Goal: Task Accomplishment & Management: Manage account settings

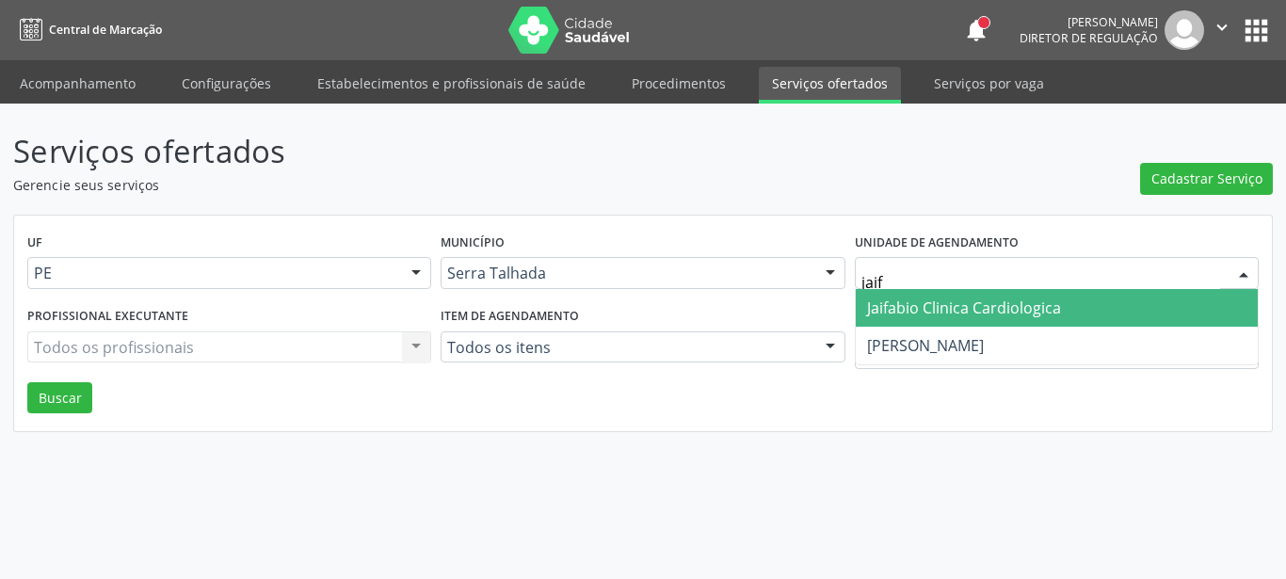
type input "jaifa"
click at [910, 303] on span "Jaifabio Clinica Cardiologica" at bounding box center [964, 308] width 194 height 21
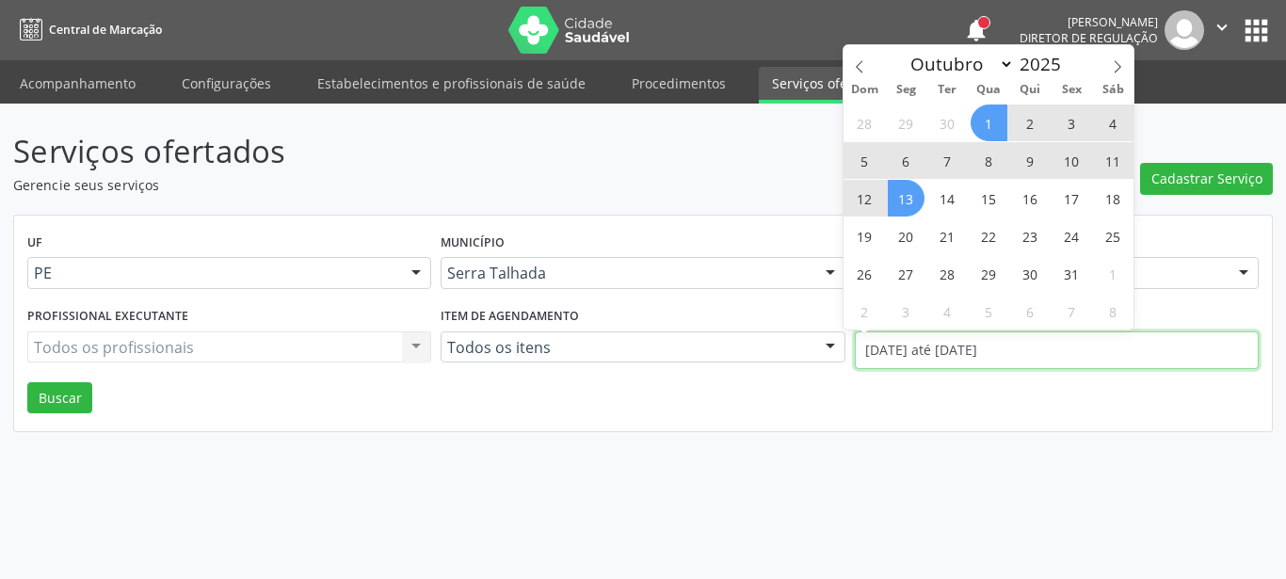
click at [896, 356] on input "01/10/2025 até 13/10/2025" at bounding box center [1057, 350] width 404 height 38
click at [868, 66] on span at bounding box center [860, 61] width 32 height 32
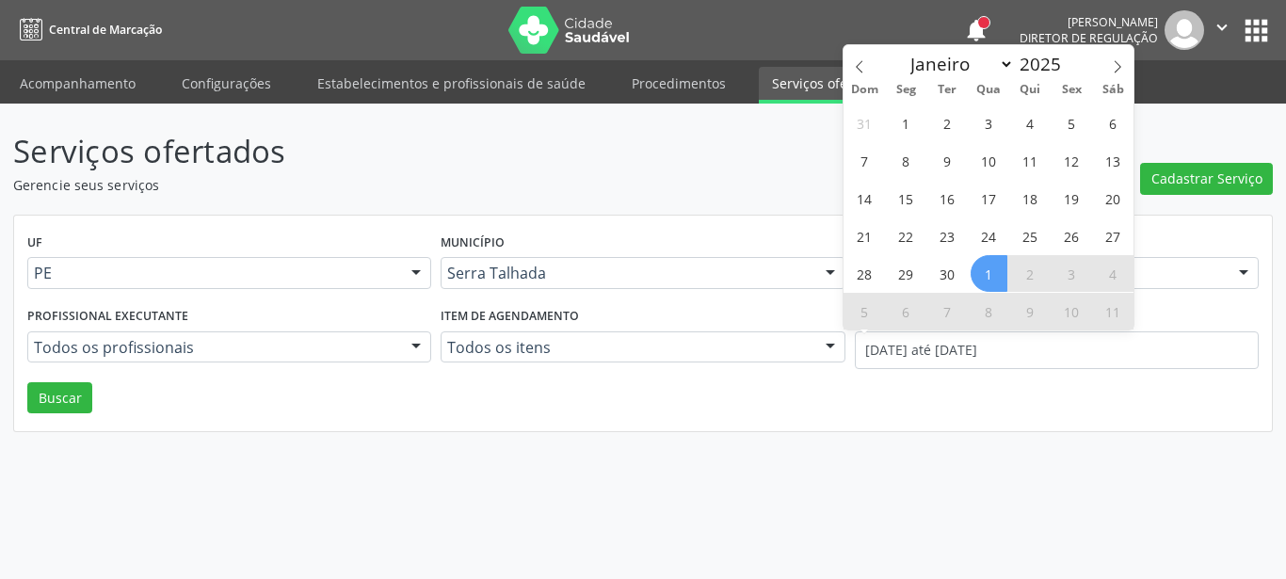
select select "8"
click at [928, 130] on div "31 1 2 3 4 5 6 7 8 9 10 11 12 13 14 15 16 17 18 19 20 21 22 23 24 25 26 27 28 2…" at bounding box center [989, 217] width 290 height 226
click at [914, 124] on span "1" at bounding box center [906, 123] width 37 height 37
type input "01/09/2025"
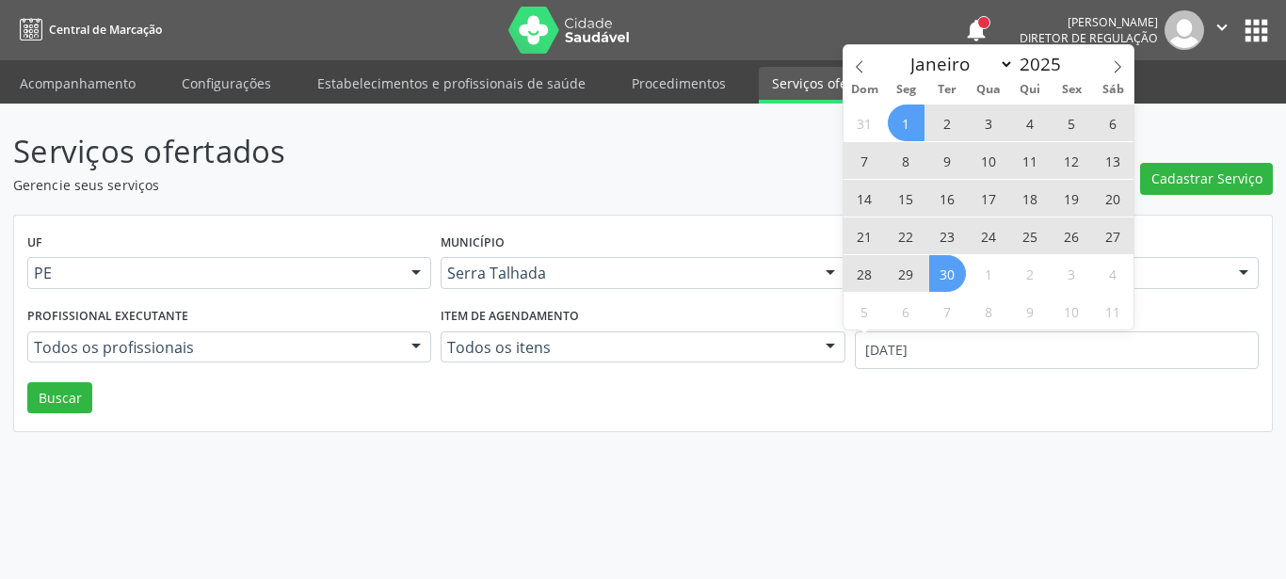
drag, startPoint x: 946, startPoint y: 265, endPoint x: 234, endPoint y: 360, distance: 718.2
click at [944, 266] on span "30" at bounding box center [947, 273] width 37 height 37
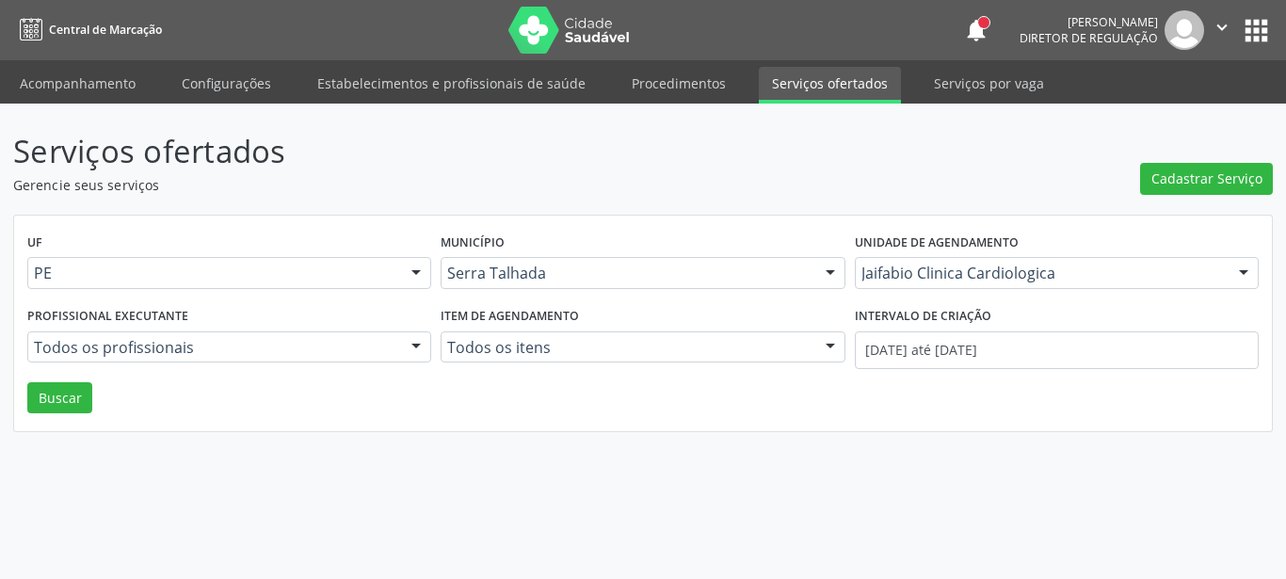
click at [22, 406] on div "UF PE PE Nenhum resultado encontrado para: " " Não há nenhuma opção para ser ex…" at bounding box center [643, 324] width 1258 height 217
click at [39, 400] on button "Buscar" at bounding box center [59, 398] width 65 height 32
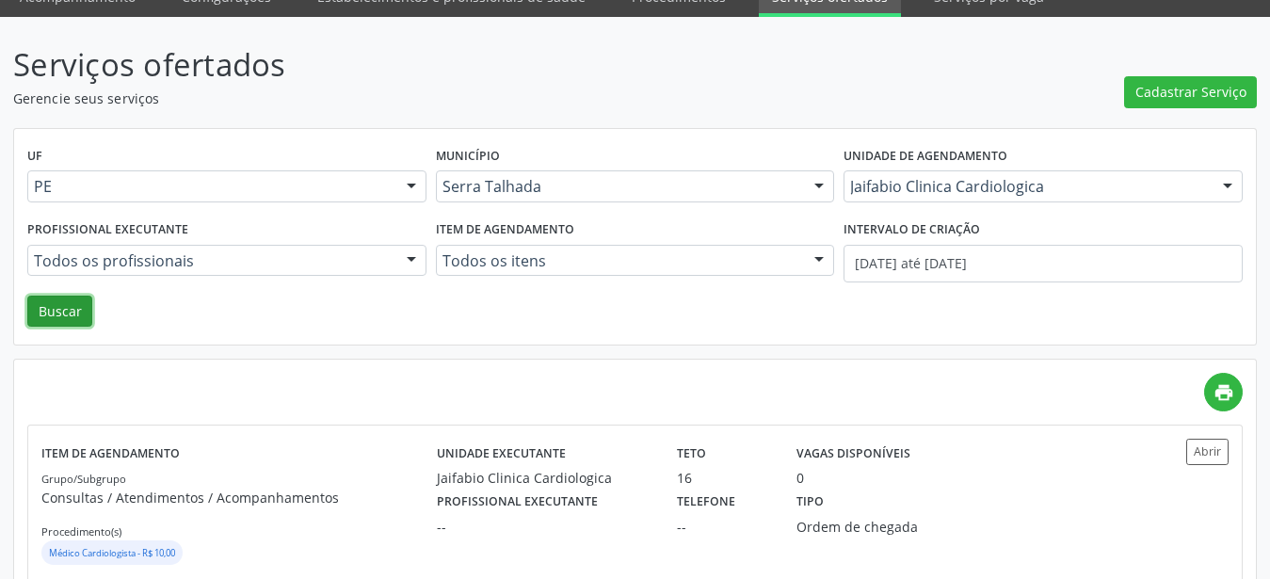
scroll to position [130, 0]
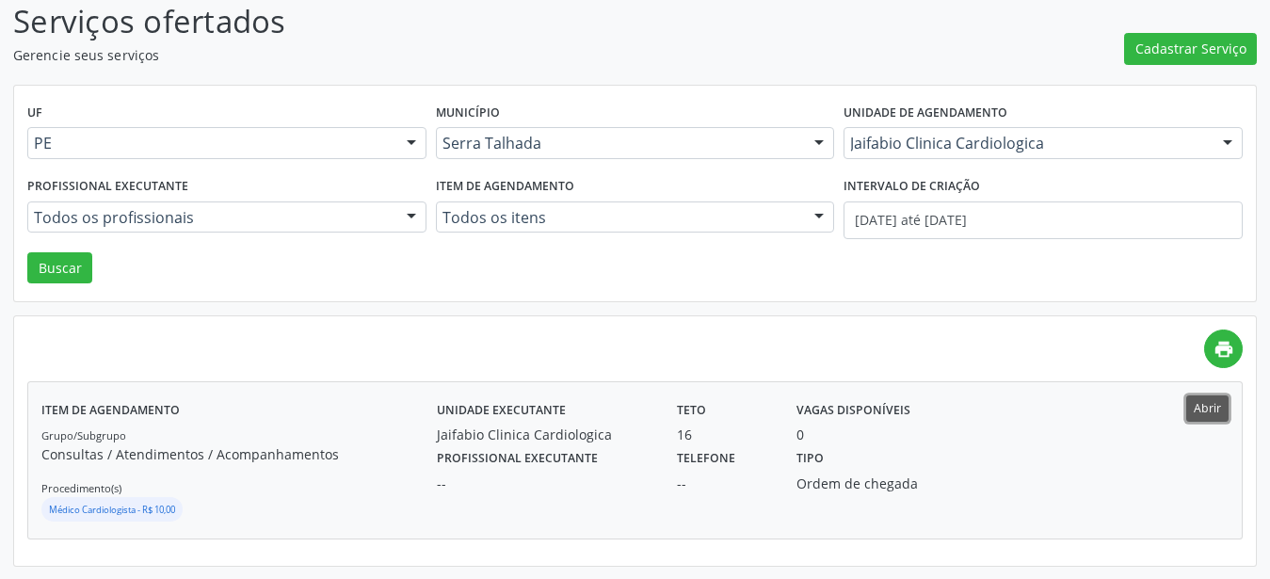
click at [1203, 406] on button "Abrir" at bounding box center [1208, 408] width 42 height 25
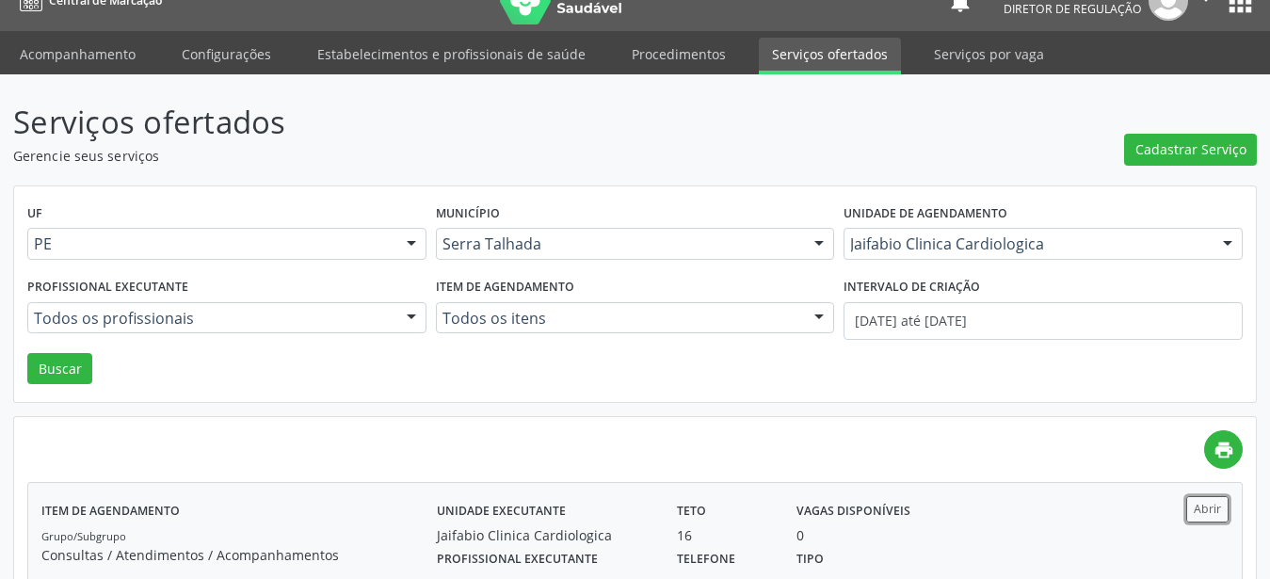
scroll to position [0, 0]
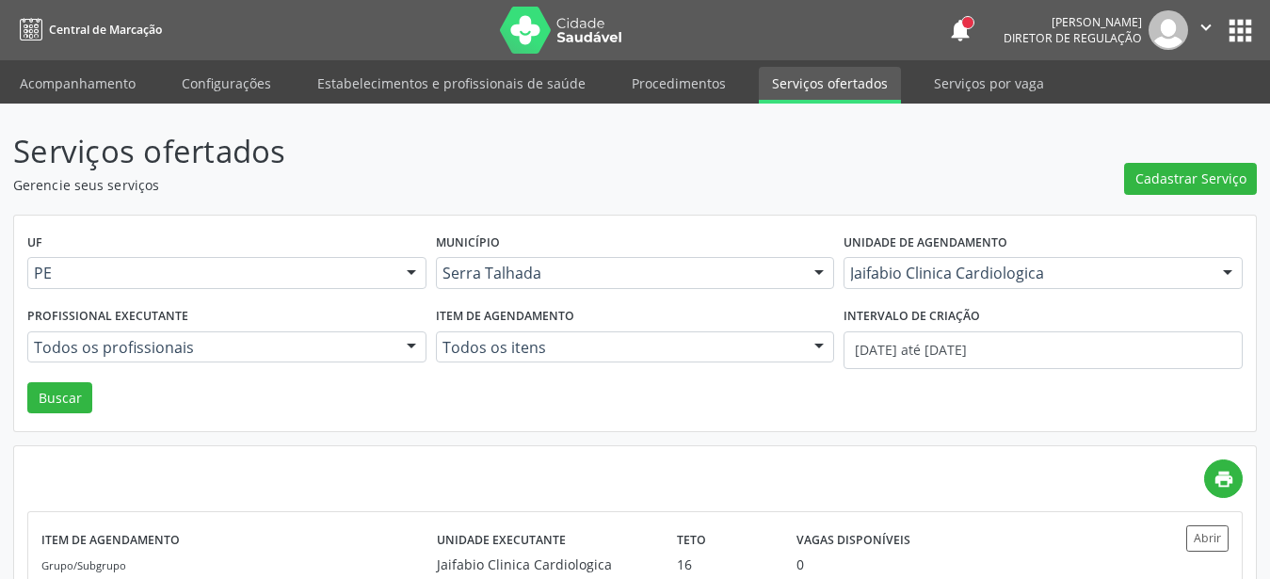
drag, startPoint x: 1234, startPoint y: 25, endPoint x: 1231, endPoint y: 41, distance: 16.3
click at [1234, 26] on button "apps" at bounding box center [1240, 30] width 33 height 33
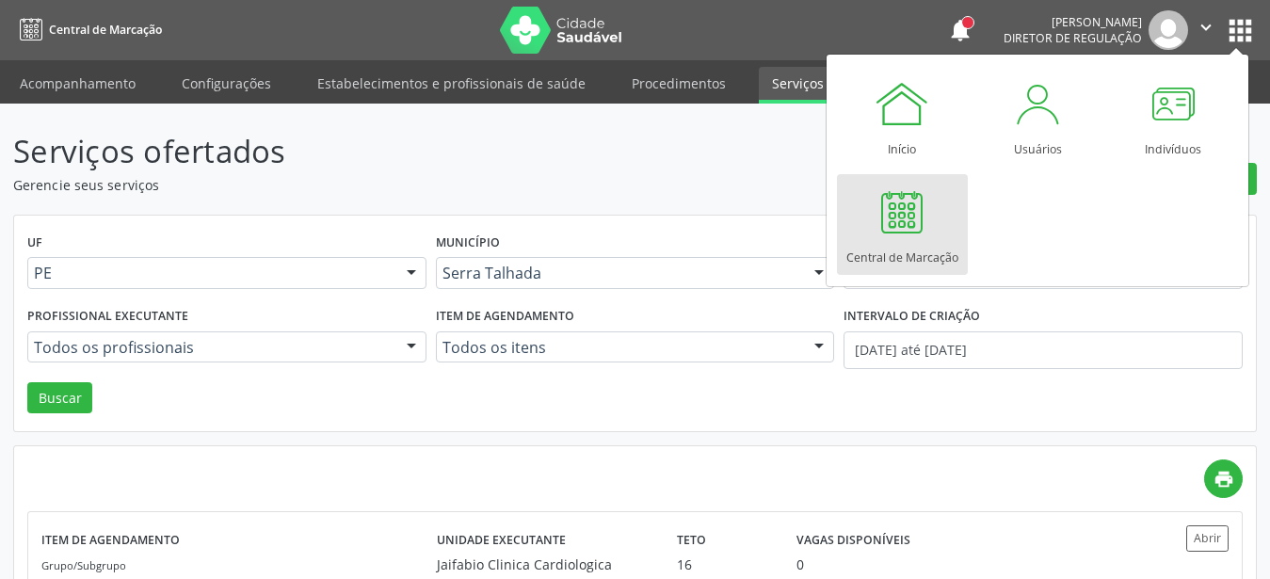
click at [907, 262] on div "Central de Marcação" at bounding box center [903, 252] width 112 height 25
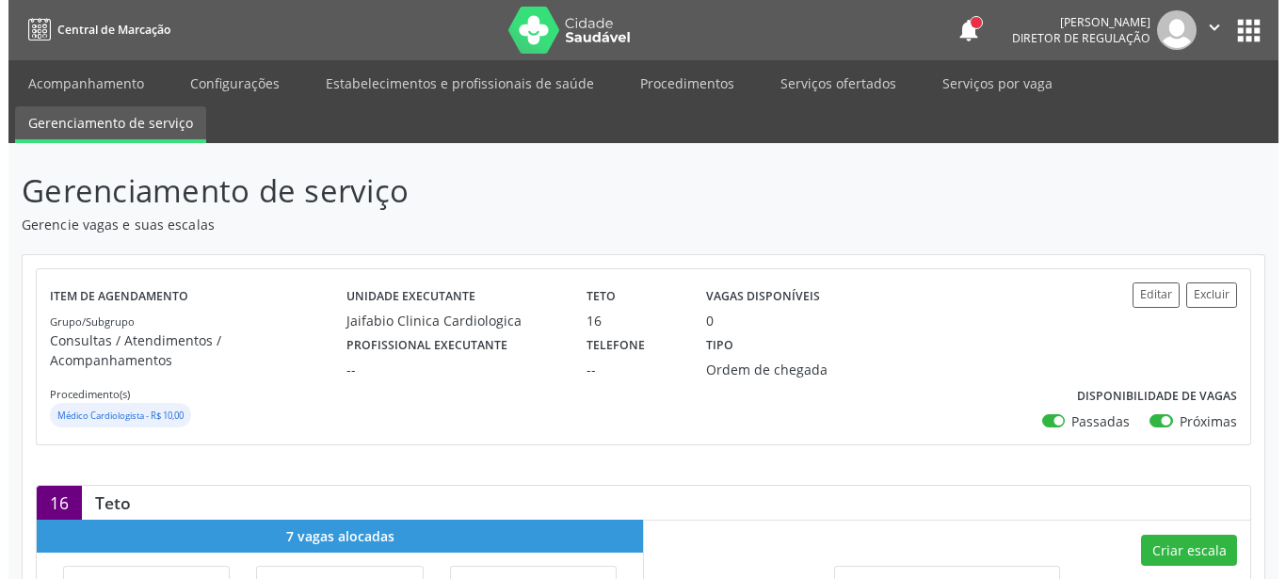
scroll to position [96, 0]
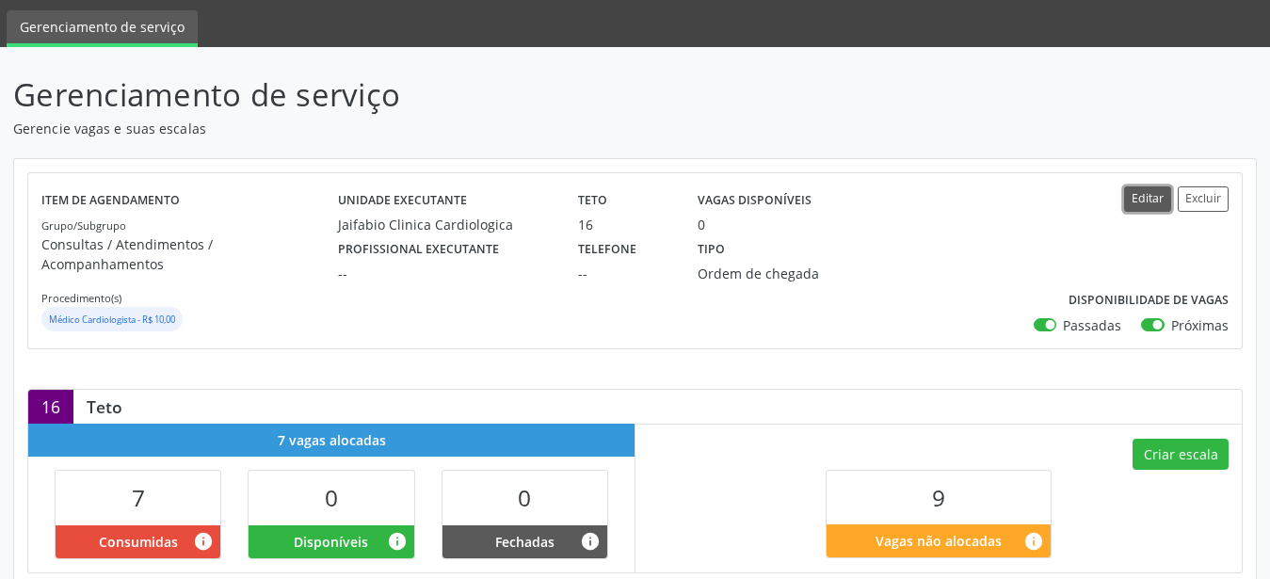
click at [1150, 197] on button "Editar" at bounding box center [1147, 198] width 47 height 25
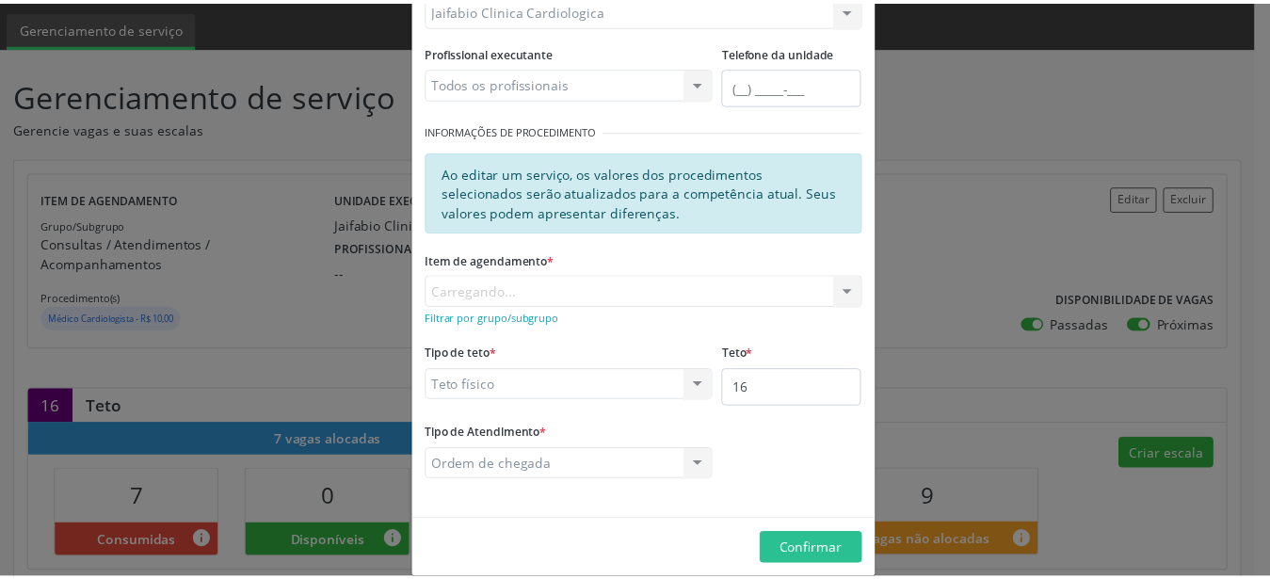
scroll to position [250, 0]
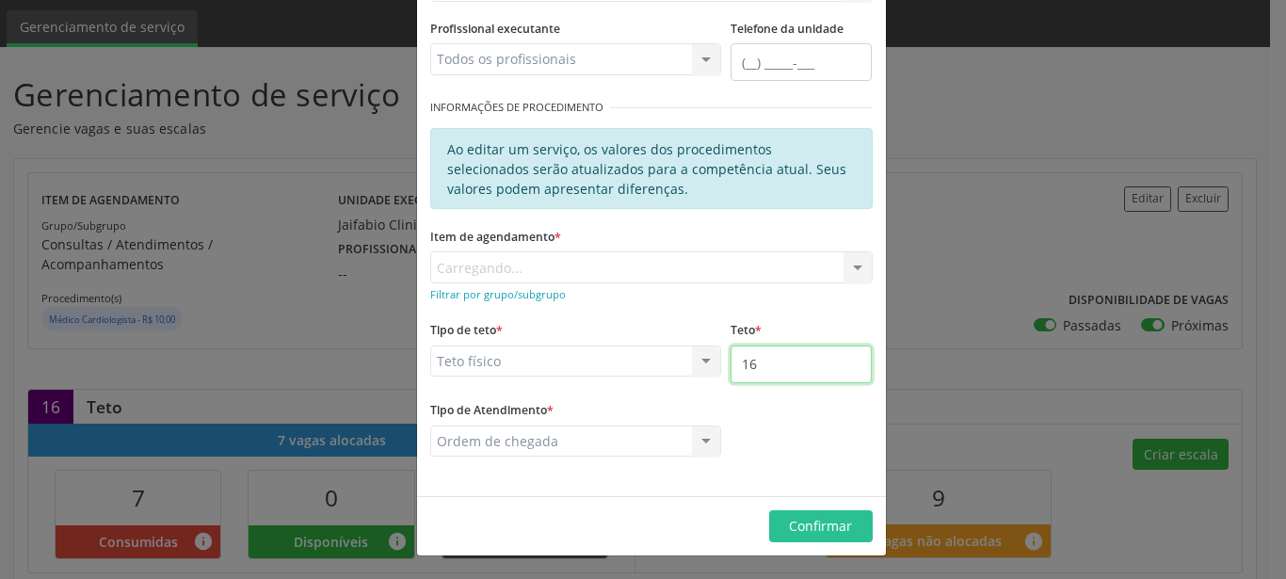
click at [786, 366] on input "16" at bounding box center [801, 365] width 141 height 38
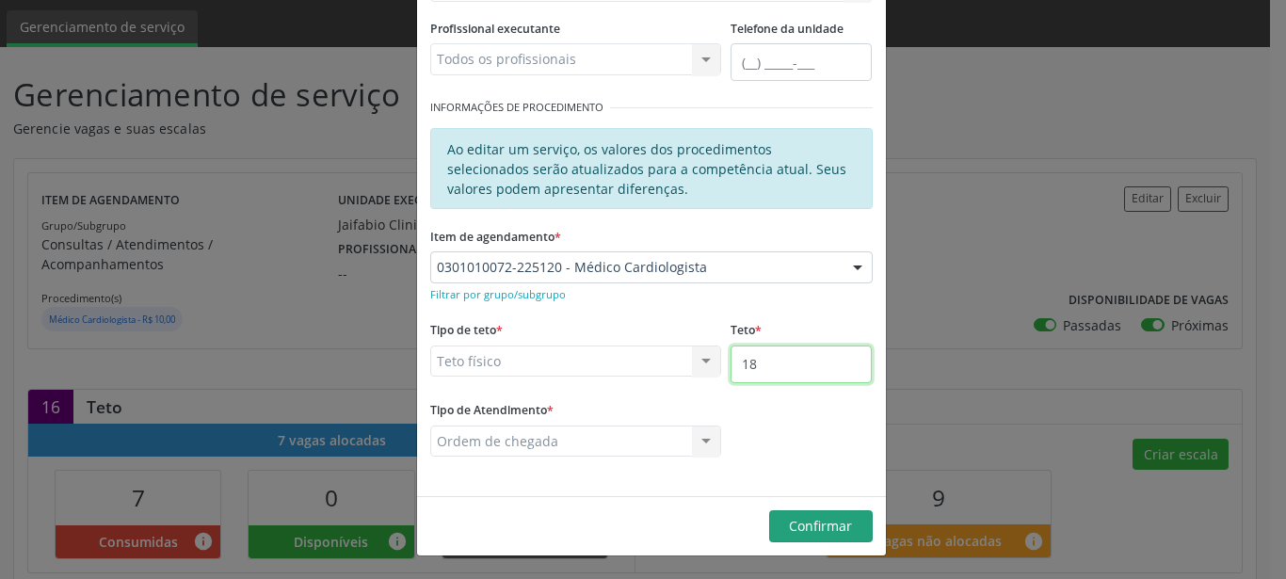
type input "18"
click at [778, 527] on button "Confirmar" at bounding box center [821, 526] width 104 height 32
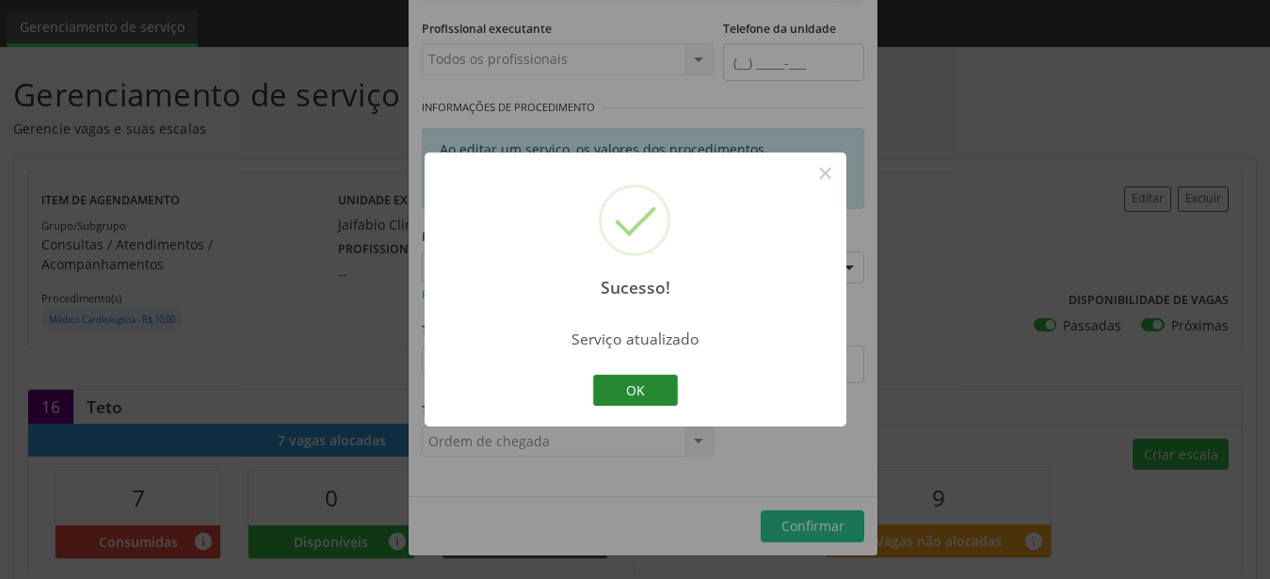
click at [668, 385] on button "OK" at bounding box center [635, 391] width 85 height 32
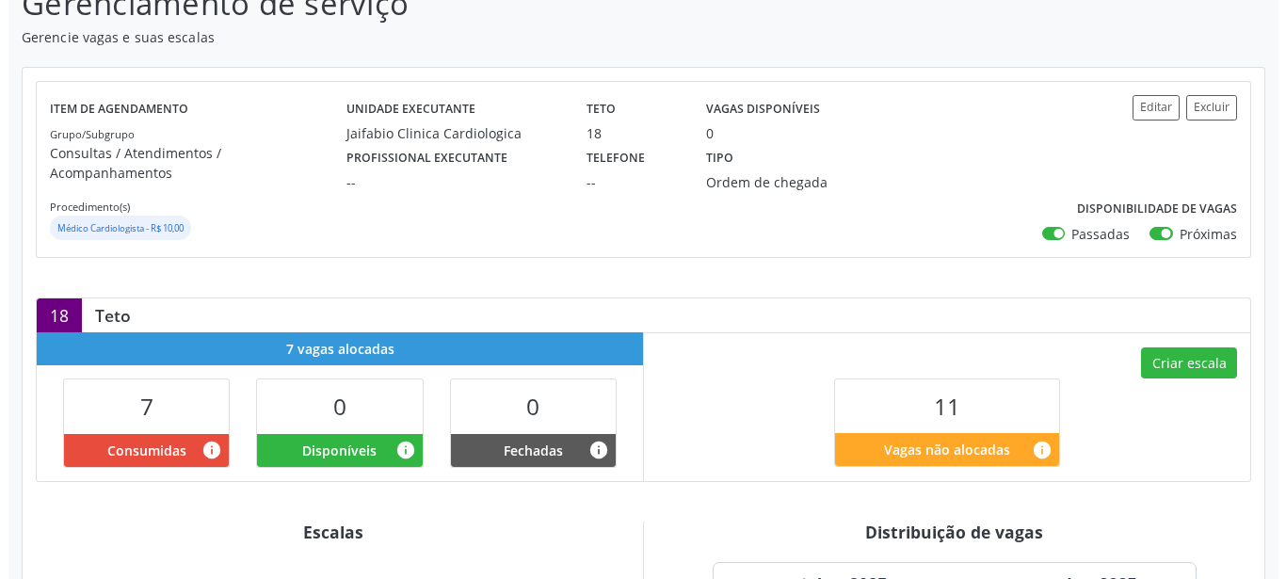
scroll to position [192, 0]
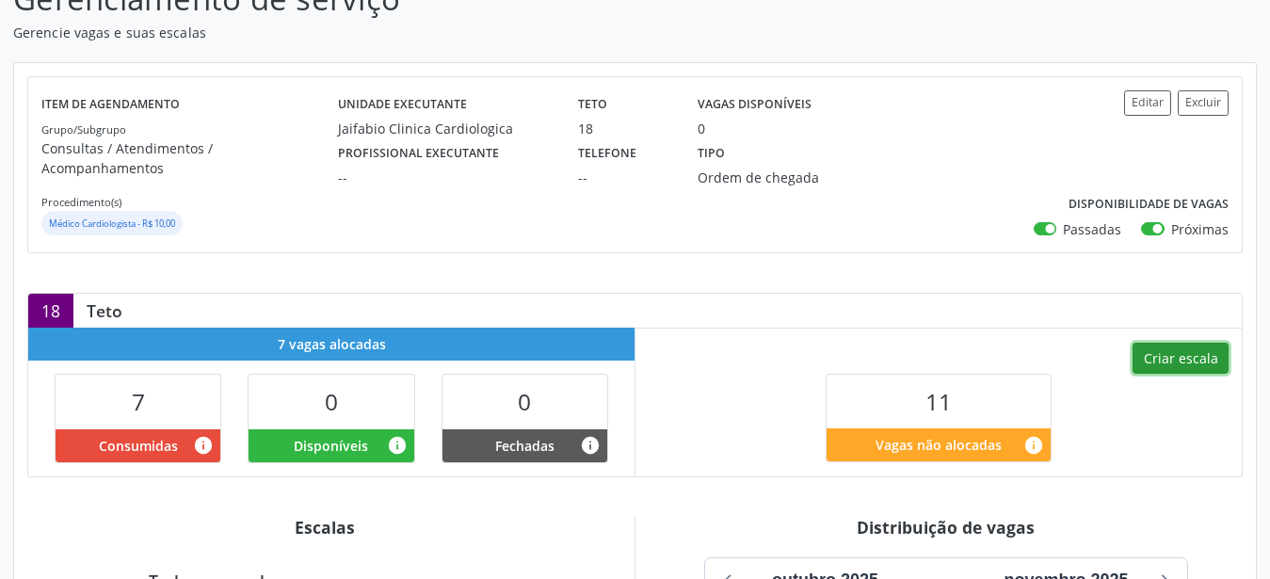
click at [1161, 343] on button "Criar escala" at bounding box center [1181, 359] width 96 height 32
select select "9"
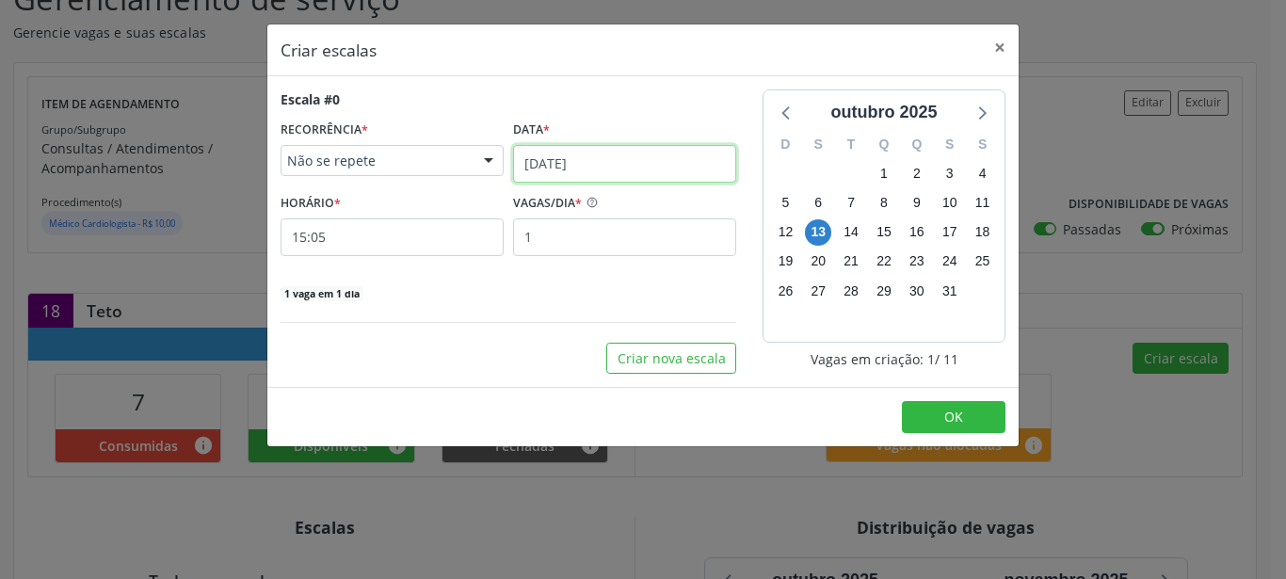
click at [558, 169] on input "[DATE]" at bounding box center [624, 164] width 223 height 38
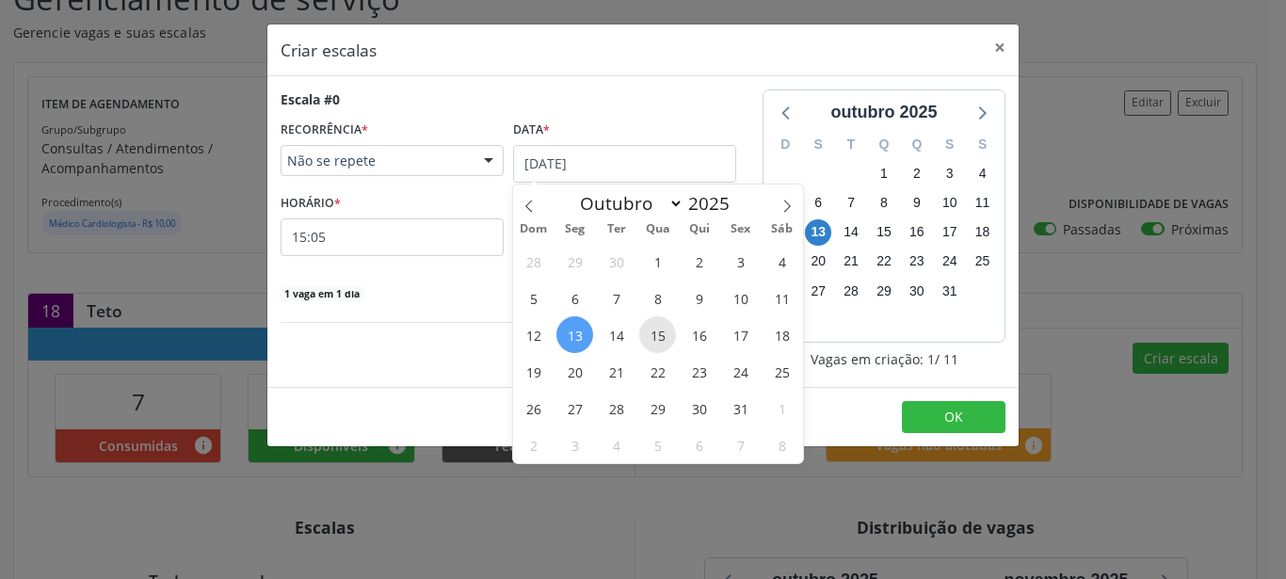
click at [657, 339] on span "15" at bounding box center [657, 334] width 37 height 37
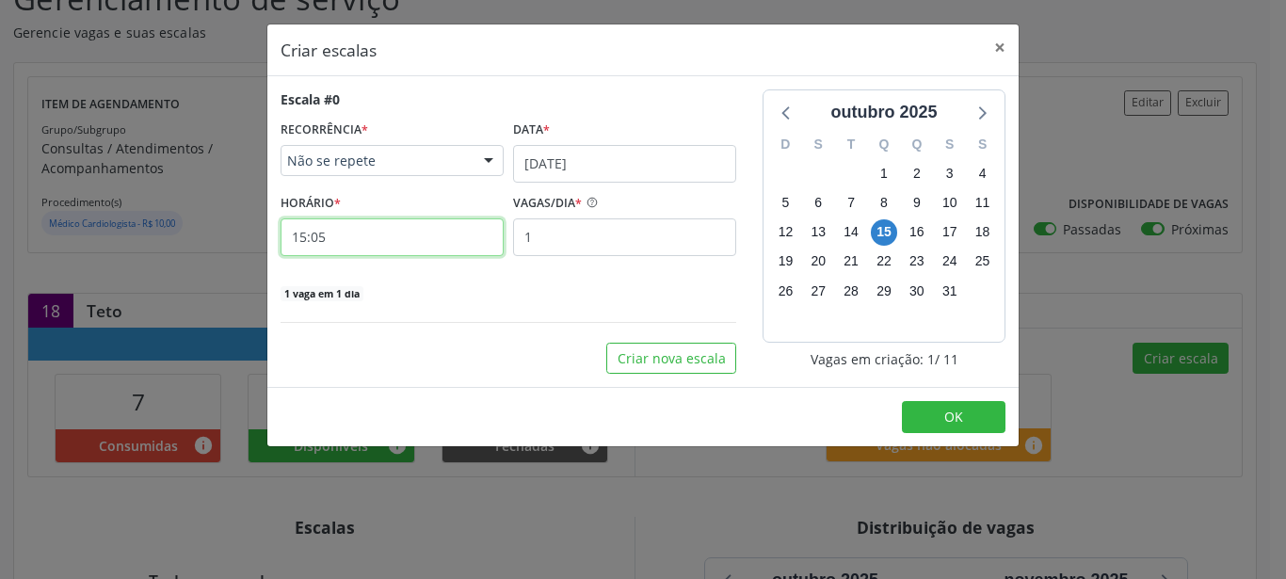
click at [341, 242] on input "15:05" at bounding box center [392, 237] width 223 height 38
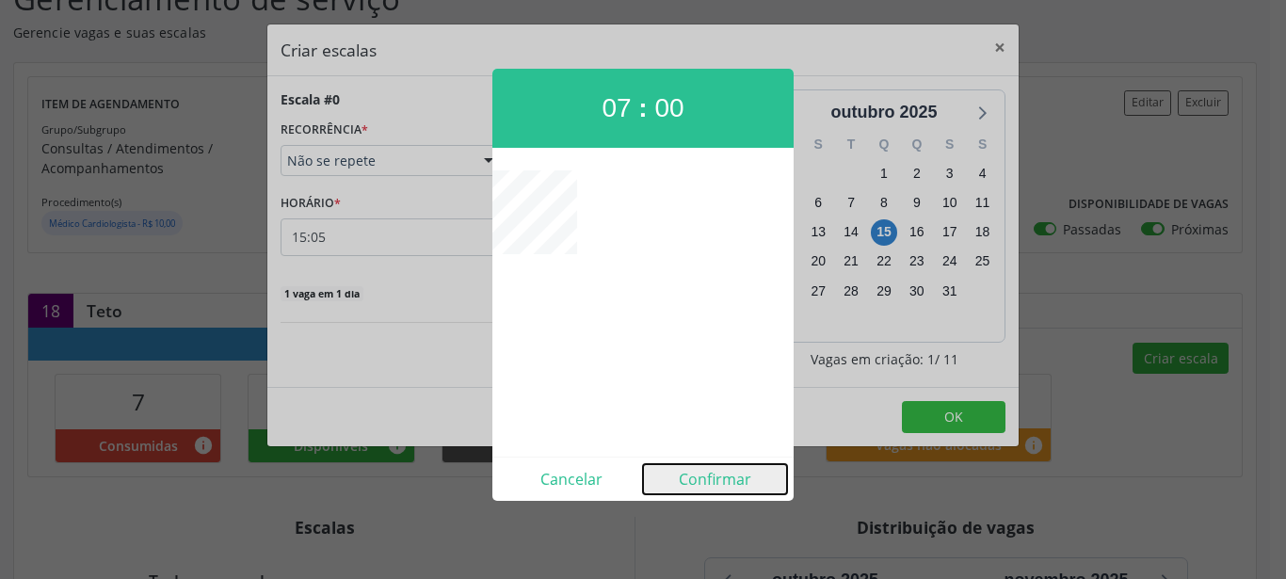
click at [691, 471] on button "Confirmar" at bounding box center [715, 479] width 144 height 30
type input "07:00"
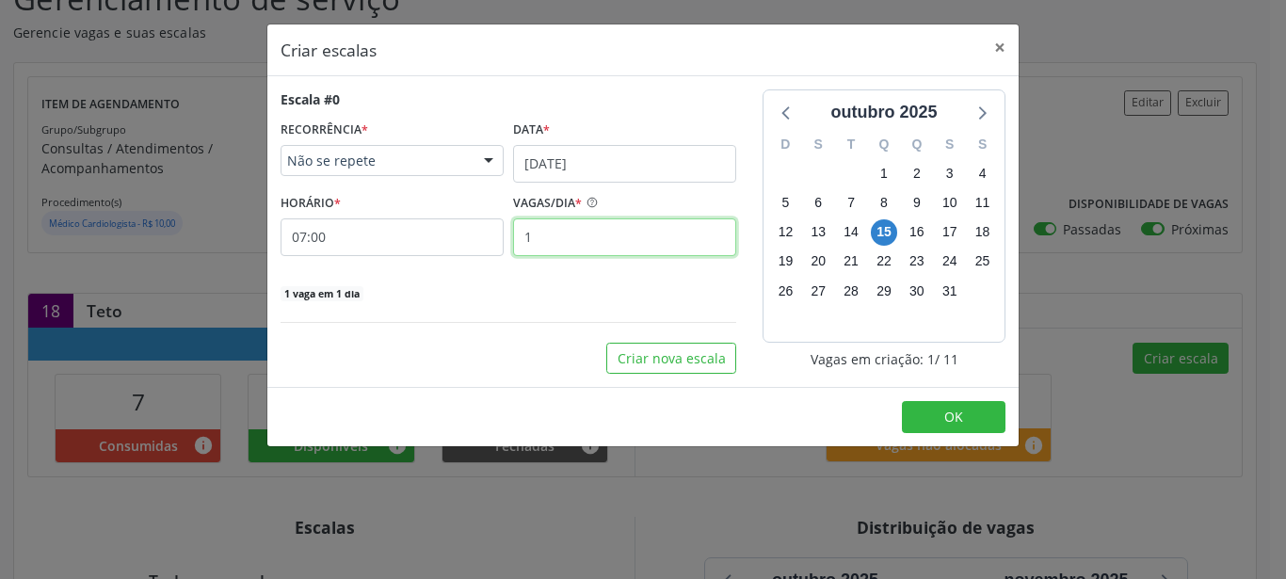
click at [550, 231] on input "1" at bounding box center [624, 237] width 223 height 38
type input "2"
click at [922, 429] on button "OK" at bounding box center [954, 417] width 104 height 32
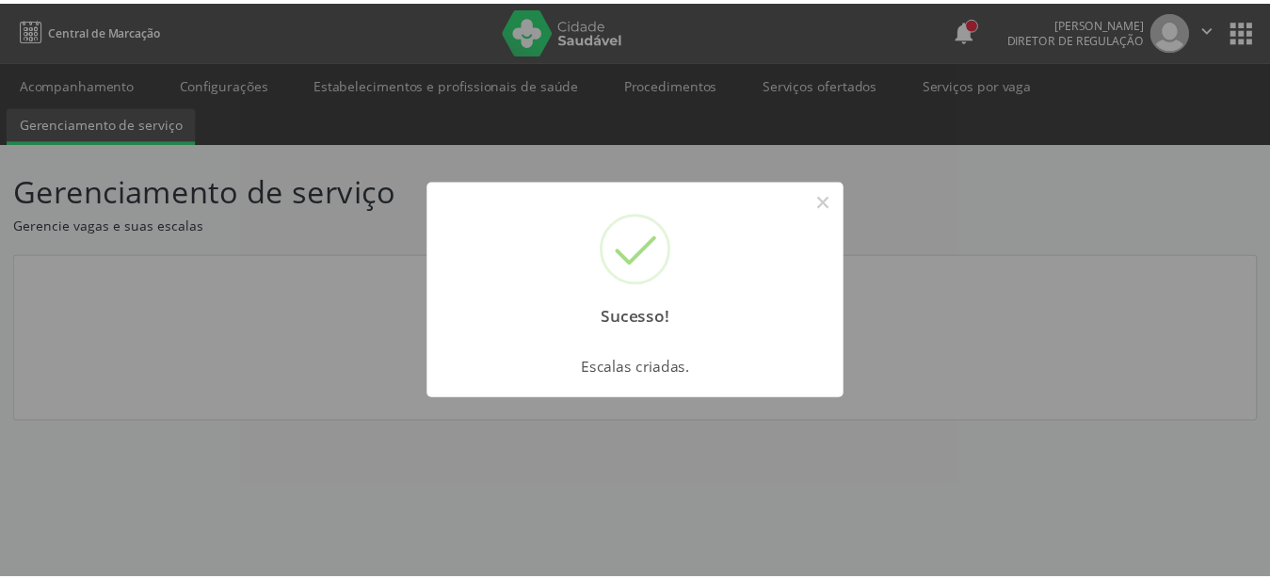
scroll to position [0, 0]
